Goal: Transaction & Acquisition: Purchase product/service

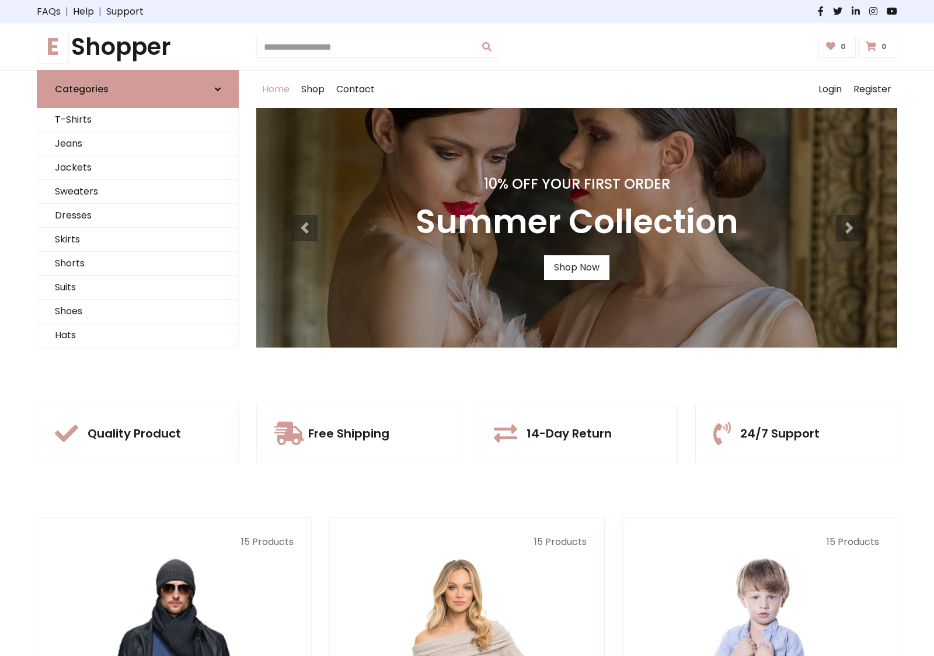
click at [467, 328] on div "10% Off Your First Order Summer Collection Shop Now" at bounding box center [576, 227] width 641 height 239
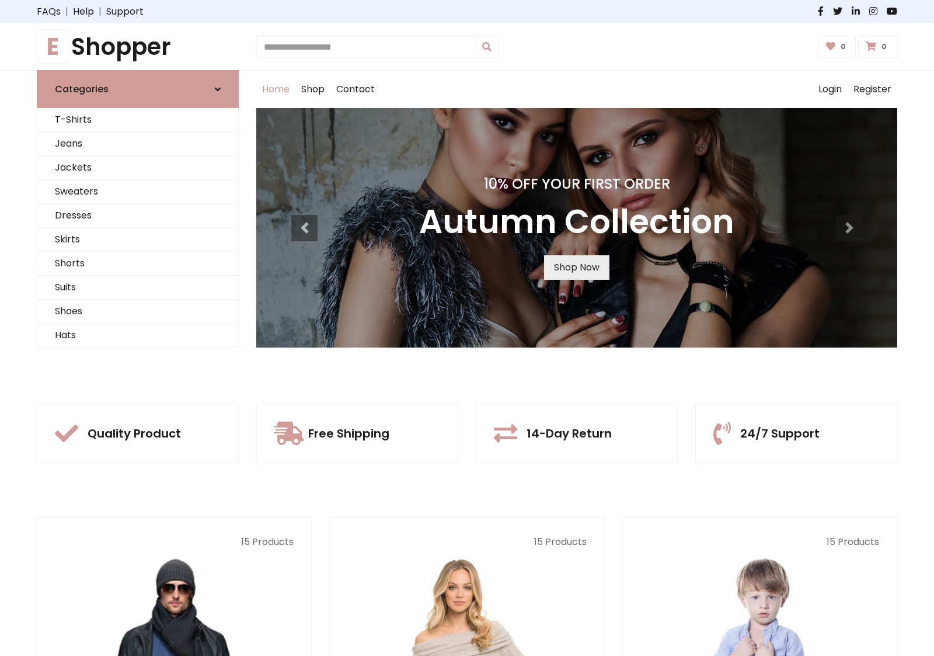
click at [576, 267] on link "Shop Now" at bounding box center [576, 267] width 65 height 25
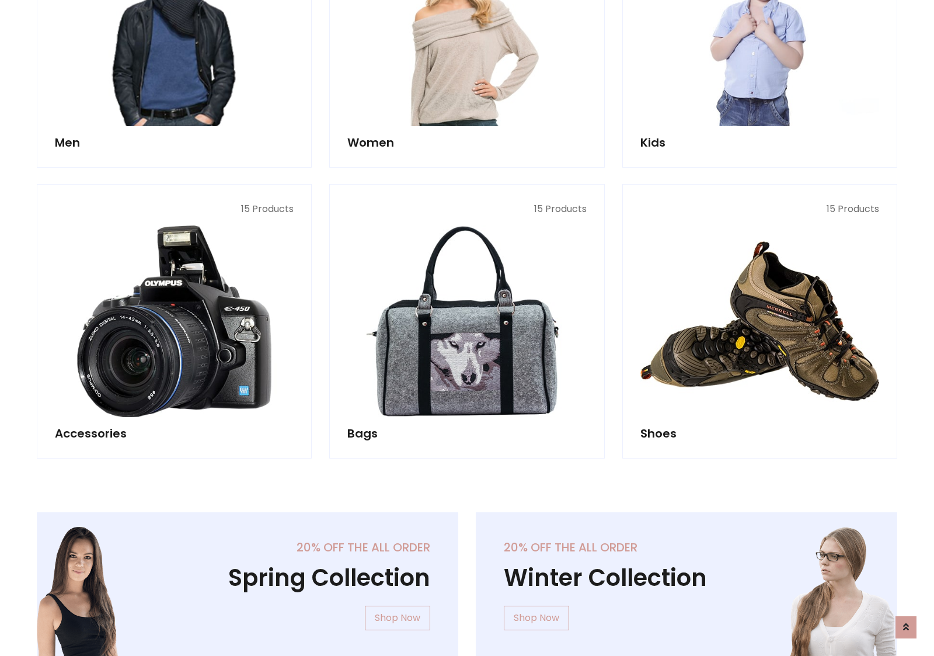
scroll to position [1164, 0]
